Goal: Check status

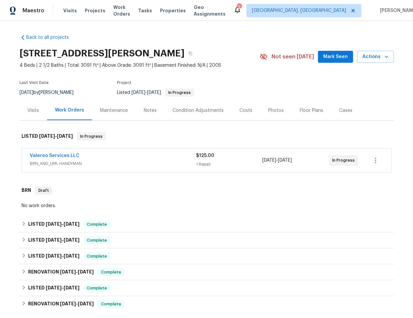
drag, startPoint x: 115, startPoint y: 163, endPoint x: 113, endPoint y: 166, distance: 3.7
click at [114, 164] on span "BRN_AND_LRR, HANDYMAN" at bounding box center [113, 163] width 166 height 7
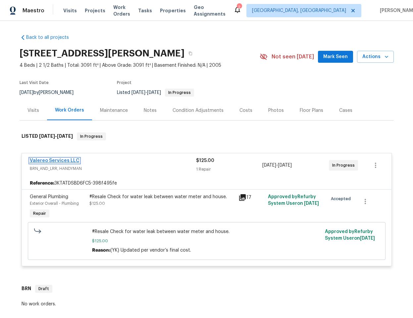
click at [59, 160] on link "Valereo Services LLC" at bounding box center [55, 160] width 50 height 5
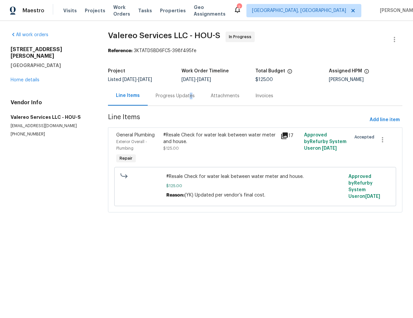
click at [187, 95] on div "Progress Updates" at bounding box center [175, 95] width 39 height 7
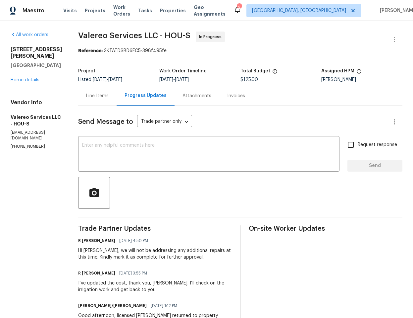
click at [92, 102] on div "Line Items" at bounding box center [97, 96] width 38 height 20
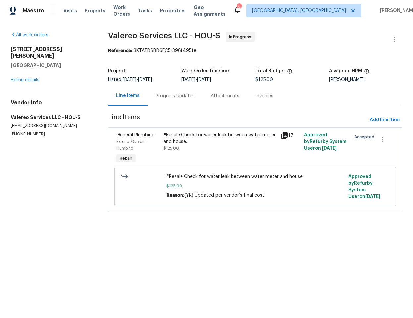
click at [204, 135] on div "#Resale Check for water leak between water meter and house." at bounding box center [220, 138] width 114 height 13
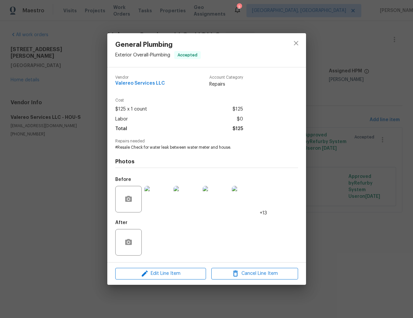
click at [166, 202] on img at bounding box center [158, 199] width 27 height 27
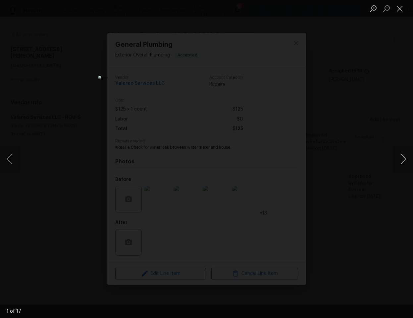
click at [403, 157] on button "Next image" at bounding box center [403, 159] width 20 height 27
click at [404, 158] on button "Next image" at bounding box center [403, 159] width 20 height 27
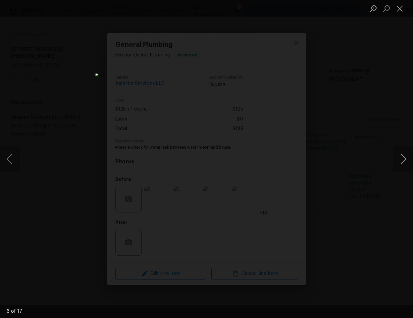
click at [404, 158] on button "Next image" at bounding box center [403, 159] width 20 height 27
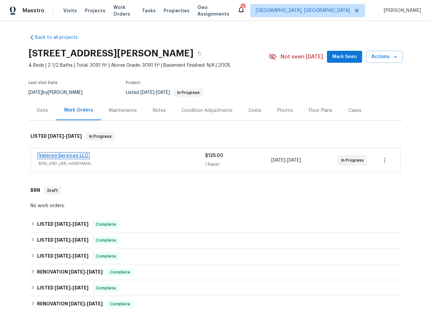
click at [76, 156] on link "Valereo Services LLC" at bounding box center [64, 155] width 50 height 5
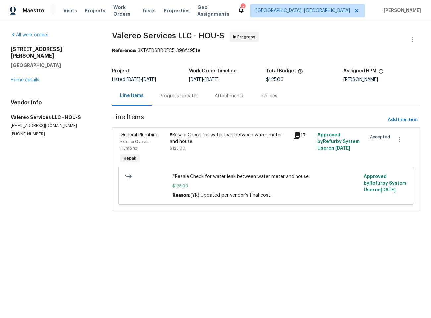
click at [204, 137] on div "#Resale Check for water leak between water meter and house." at bounding box center [229, 138] width 119 height 13
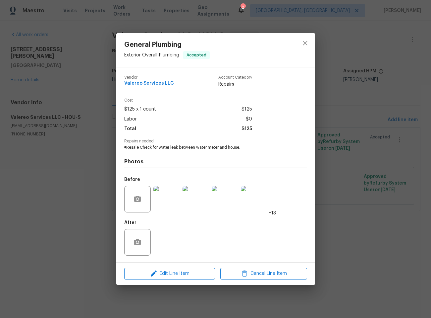
click at [353, 238] on div "General Plumbing Exterior Overall - Plumbing Accepted Vendor Valereo Services L…" at bounding box center [215, 159] width 431 height 318
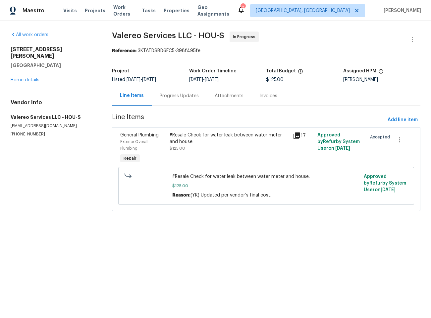
click at [167, 100] on div "Progress Updates" at bounding box center [179, 96] width 55 height 20
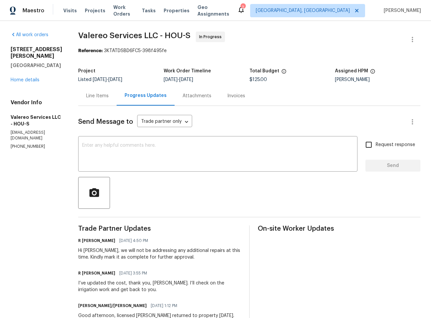
click at [80, 92] on div "Line Items" at bounding box center [97, 96] width 38 height 20
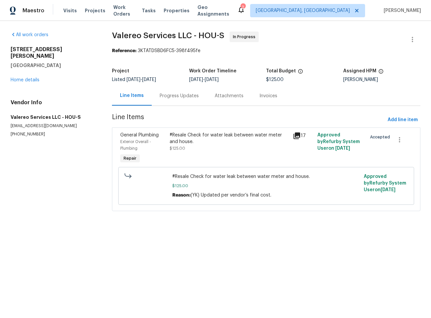
click at [298, 135] on div "17" at bounding box center [303, 136] width 21 height 8
click at [282, 138] on div "#Resale Check for water leak between water meter and house." at bounding box center [229, 138] width 119 height 13
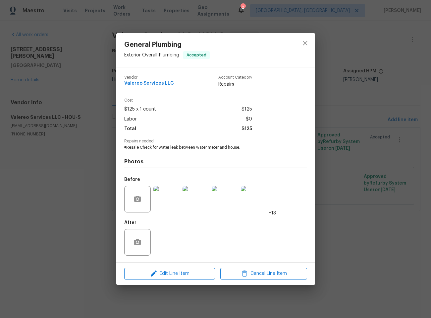
click at [176, 194] on img at bounding box center [166, 199] width 27 height 27
